Goal: Task Accomplishment & Management: Manage account settings

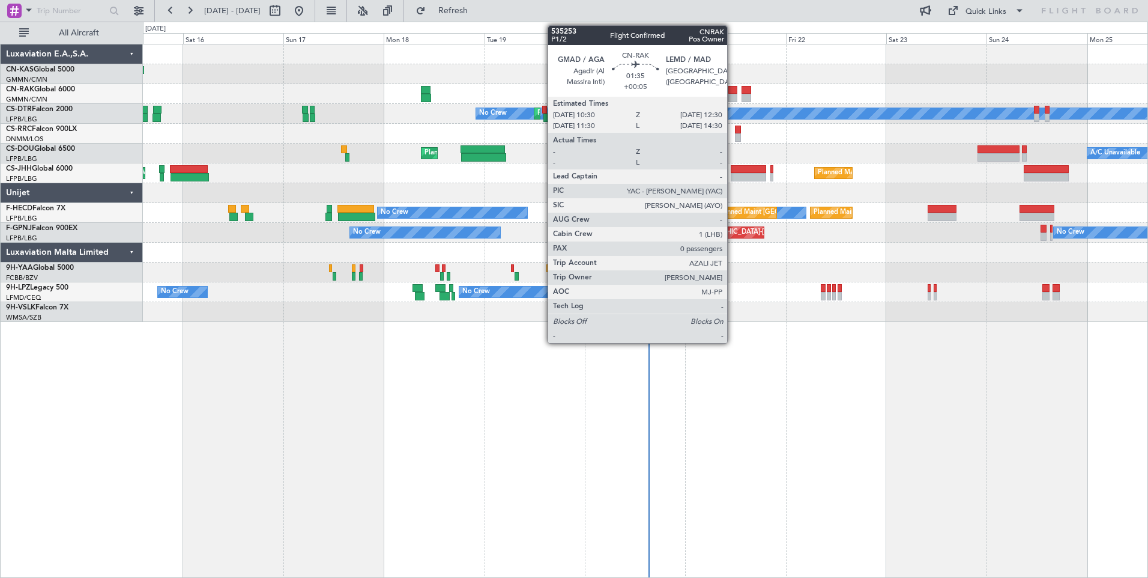
click at [732, 94] on div at bounding box center [732, 98] width 8 height 8
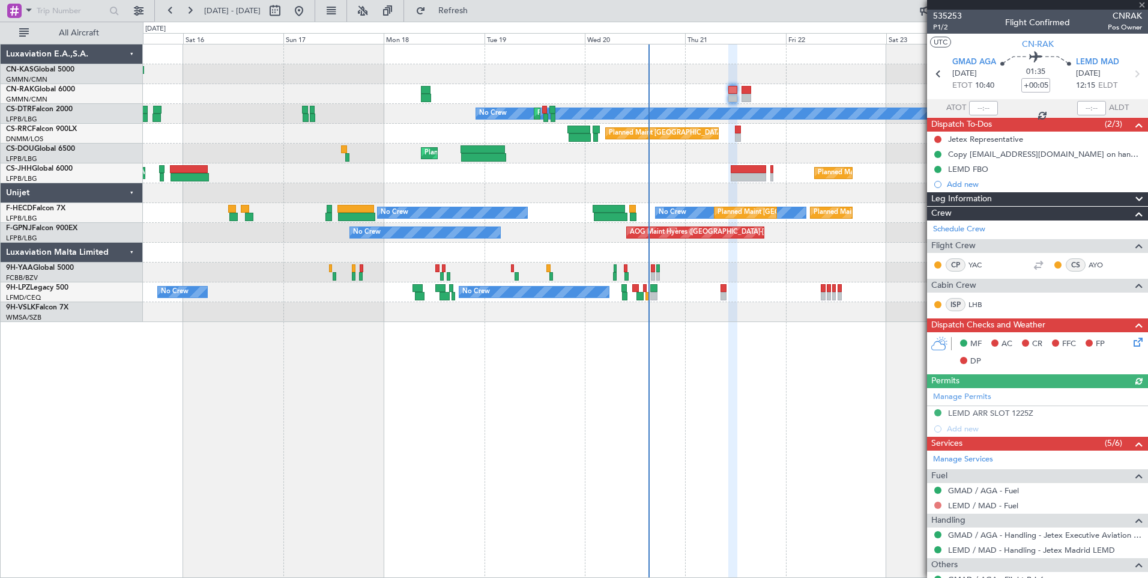
click at [937, 506] on button at bounding box center [937, 504] width 7 height 7
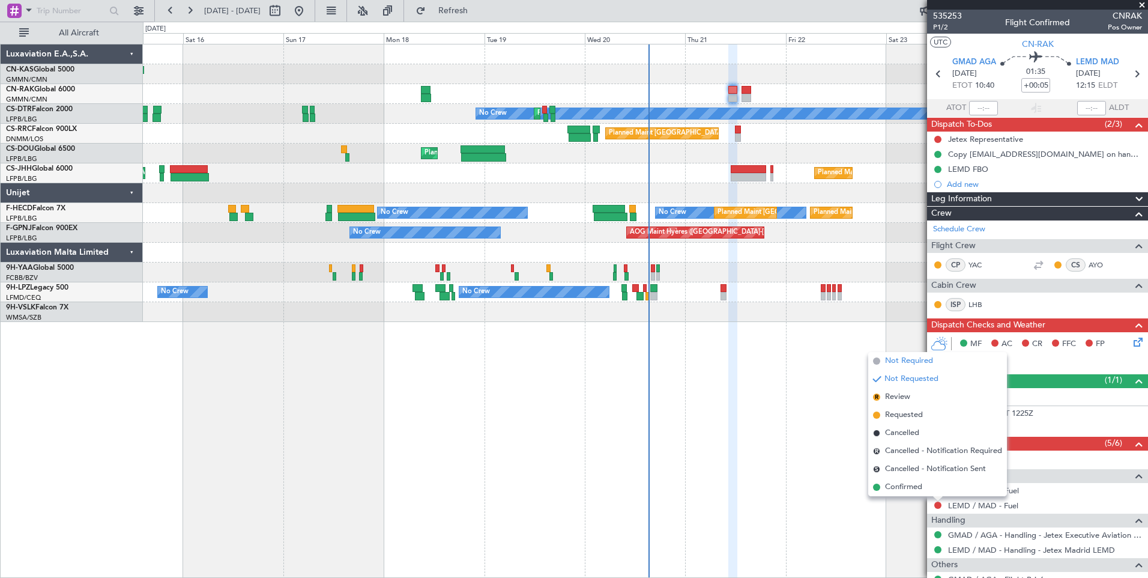
click at [903, 364] on span "Not Required" at bounding box center [909, 361] width 48 height 12
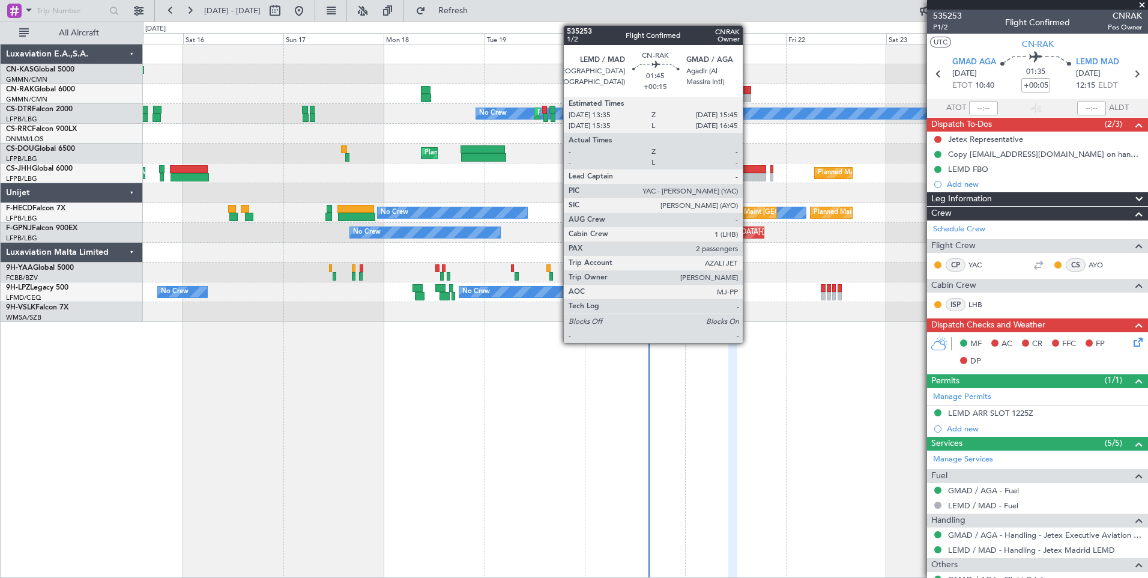
click at [748, 92] on div at bounding box center [747, 90] width 10 height 8
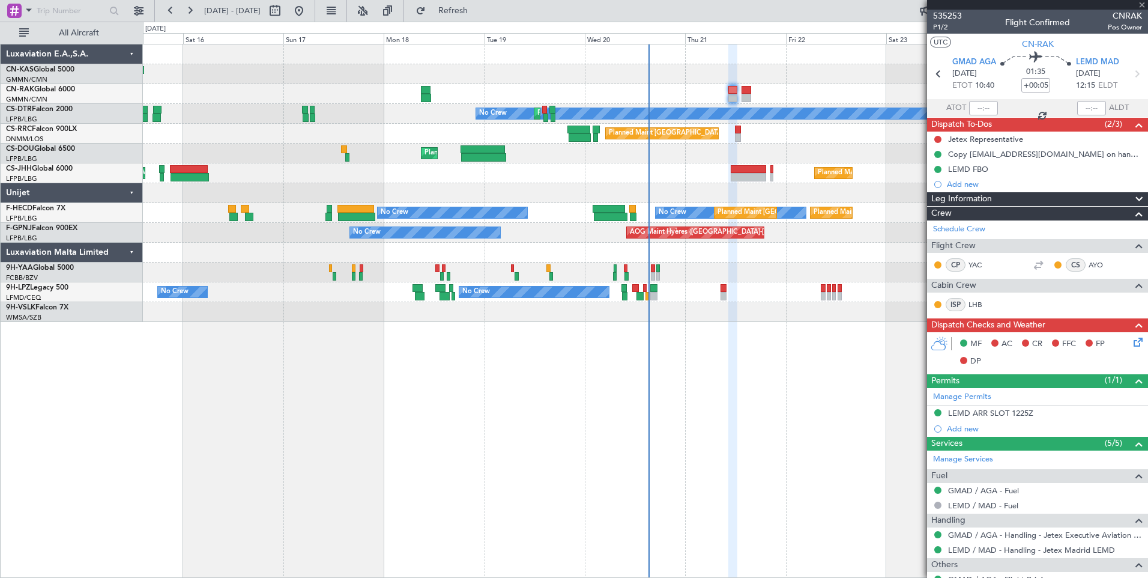
type input "+00:15"
type input "2"
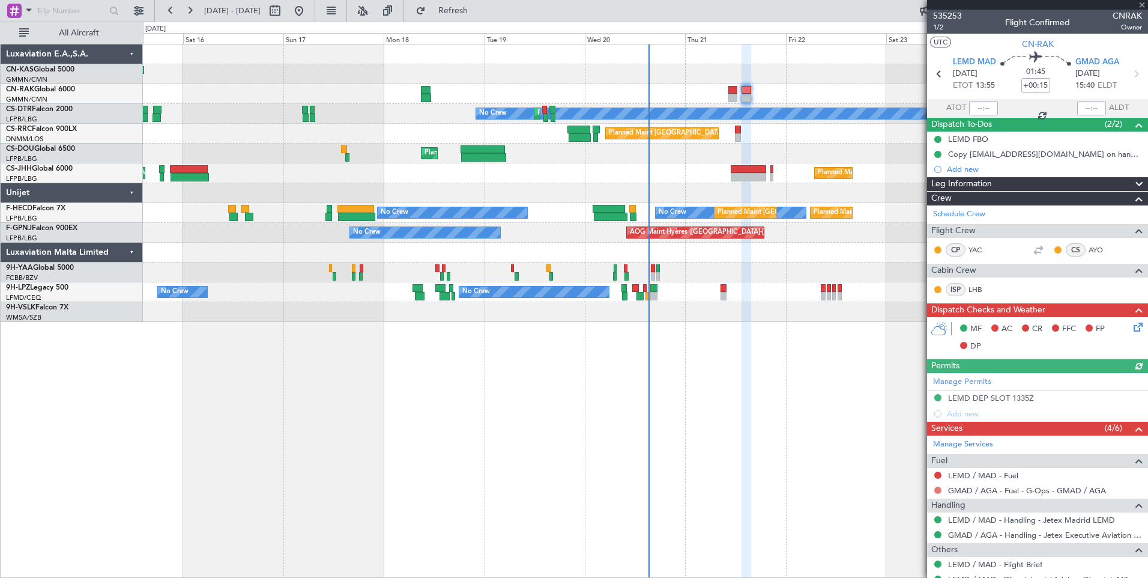
click at [937, 489] on button at bounding box center [937, 489] width 7 height 7
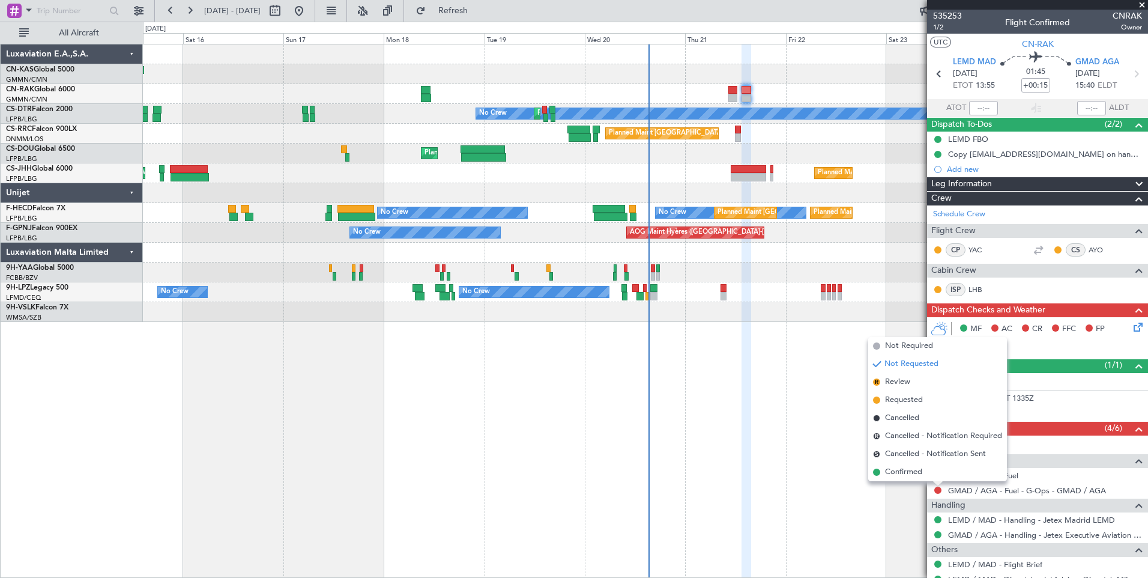
click at [833, 561] on div "Planned Maint [GEOGRAPHIC_DATA] ([GEOGRAPHIC_DATA]) No Crew Planned Maint Sofia…" at bounding box center [645, 311] width 1005 height 534
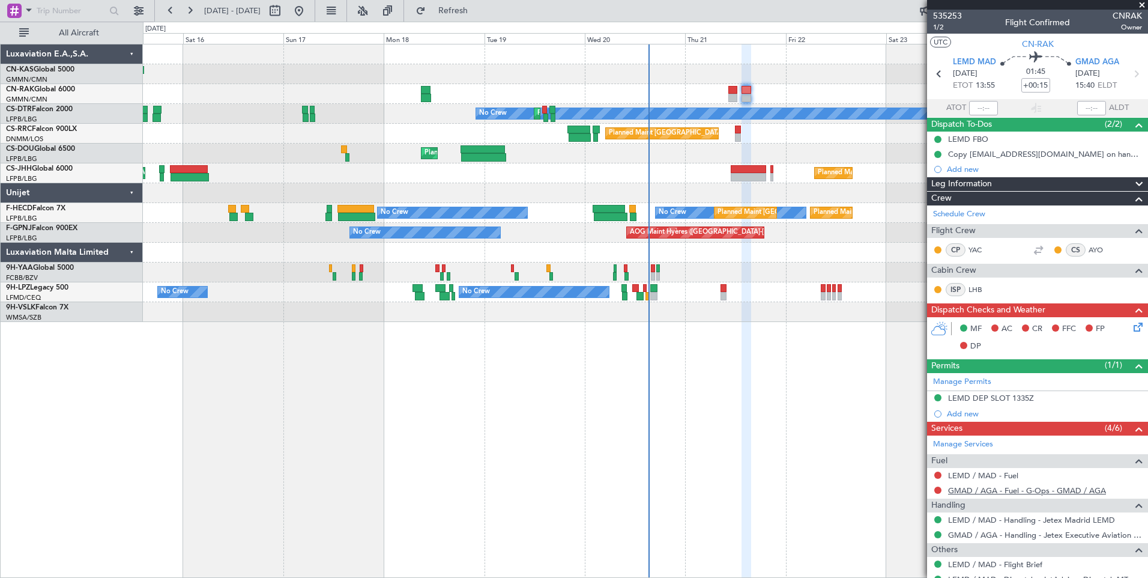
click at [993, 489] on link "GMAD / AGA - Fuel - G-Ops - GMAD / AGA" at bounding box center [1027, 490] width 158 height 10
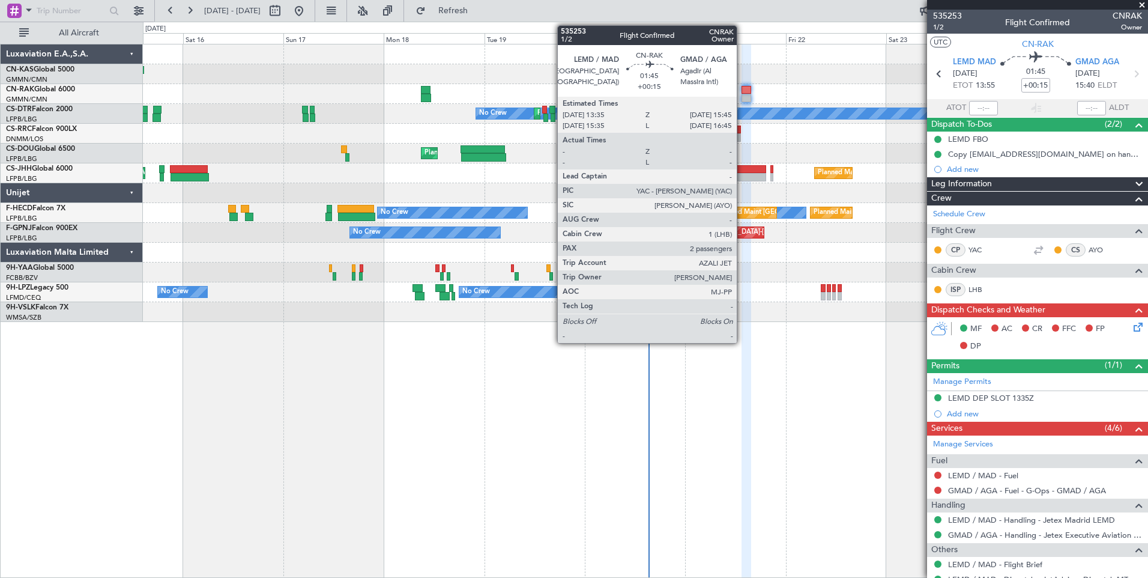
click at [742, 86] on div at bounding box center [747, 90] width 10 height 8
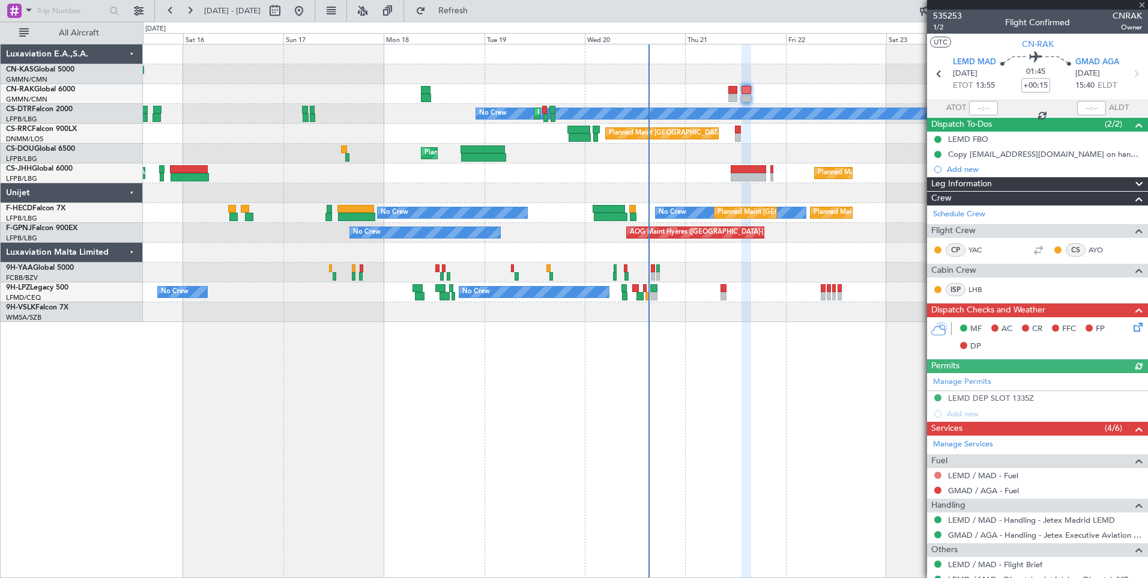
click at [935, 474] on button at bounding box center [937, 474] width 7 height 7
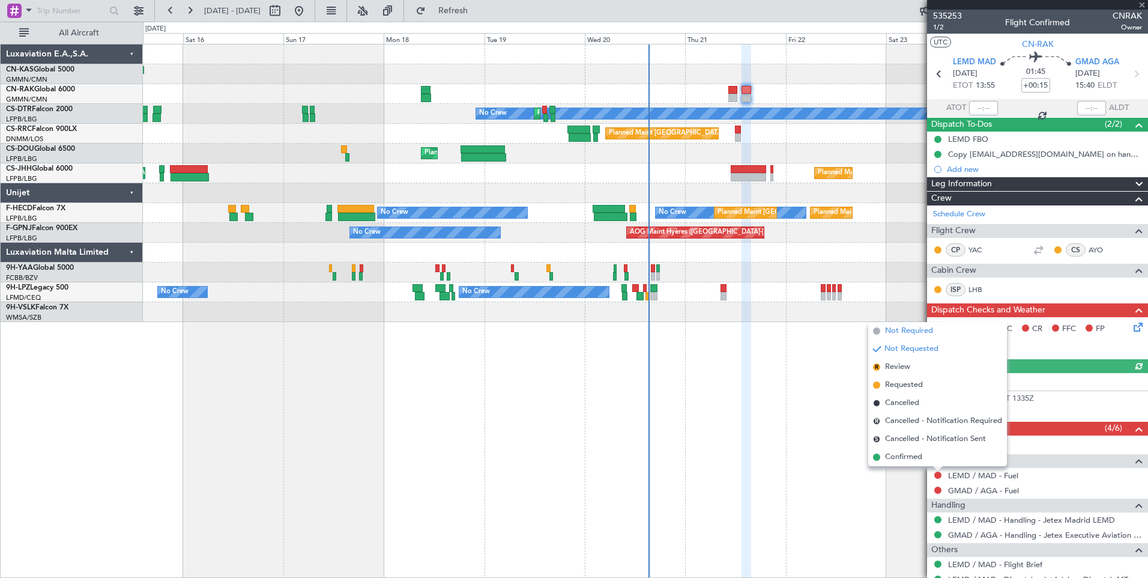
click at [905, 328] on span "Not Required" at bounding box center [909, 331] width 48 height 12
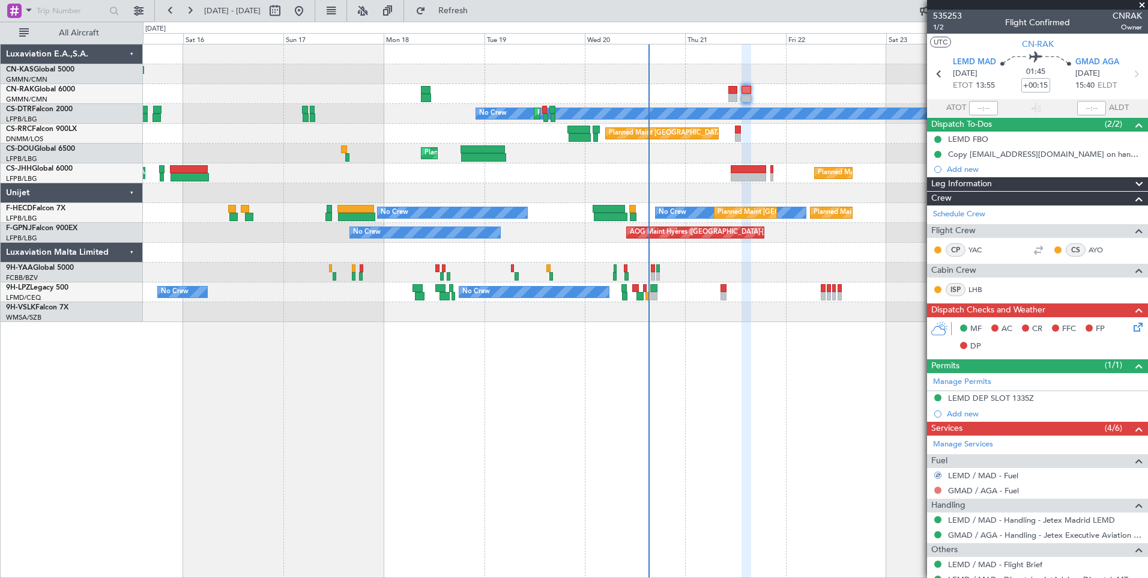
click at [938, 488] on button at bounding box center [937, 489] width 7 height 7
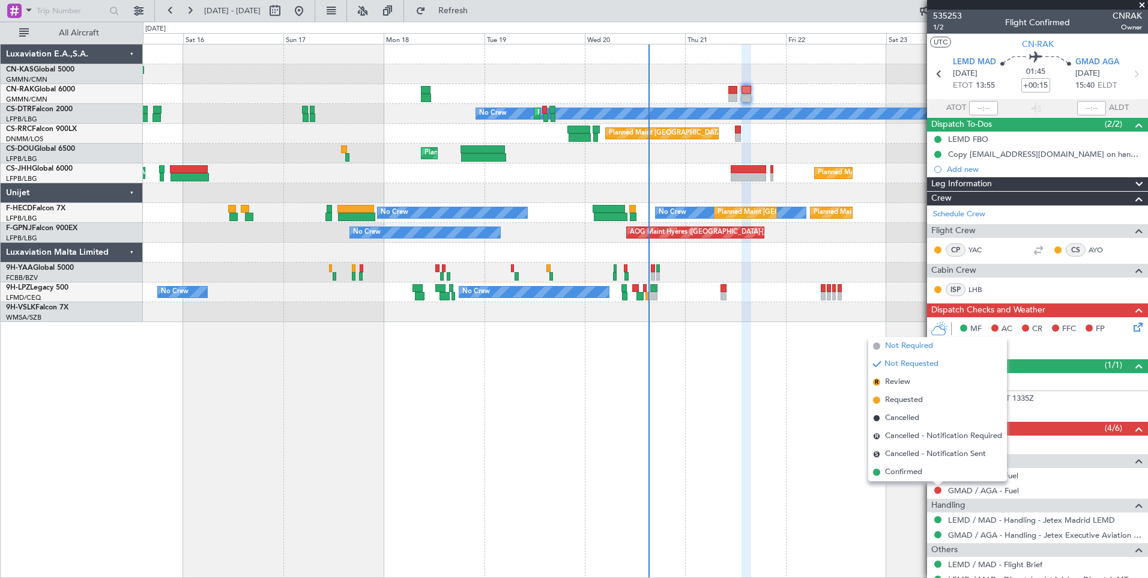
click at [898, 345] on span "Not Required" at bounding box center [909, 346] width 48 height 12
